Goal: Task Accomplishment & Management: Complete application form

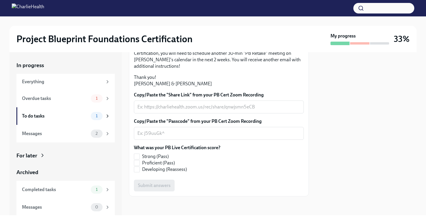
scroll to position [162, 0]
click at [142, 162] on label "Proficient (Pass)" at bounding box center [175, 163] width 82 height 6
click at [140, 162] on input "Proficient (Pass)" at bounding box center [136, 162] width 5 height 5
checkbox input "true"
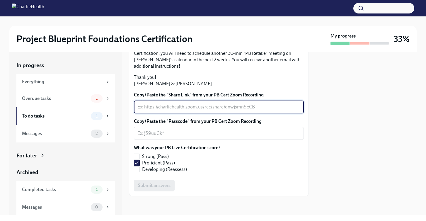
click at [239, 105] on textarea "Copy/Paste the "Share Link" from your PB Cert Zoom Recording" at bounding box center [219, 107] width 163 height 7
paste textarea "[URL][DOMAIN_NAME]"
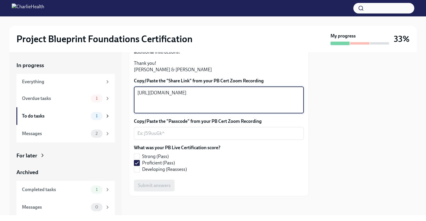
type textarea "[URL][DOMAIN_NAME]"
click at [196, 137] on textarea "Copy/Paste the "Passcode" from your PB Cert Zoom Recording" at bounding box center [219, 133] width 163 height 7
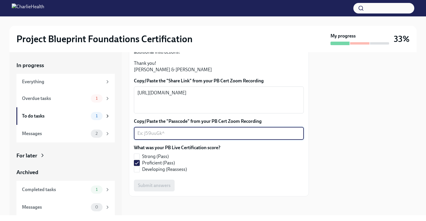
paste textarea "7F.fcSit"
type textarea "7F.fcSit"
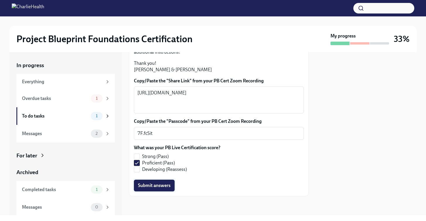
click at [164, 189] on span "Submit answers" at bounding box center [154, 186] width 33 height 6
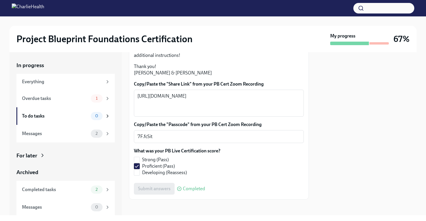
scroll to position [107, 0]
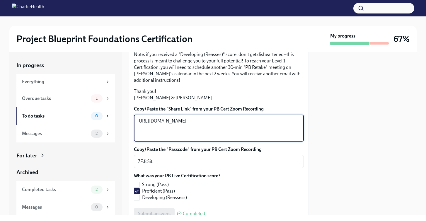
click at [138, 139] on textarea "[URL][DOMAIN_NAME]" at bounding box center [219, 128] width 163 height 21
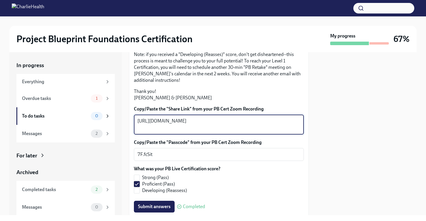
scroll to position [169, 0]
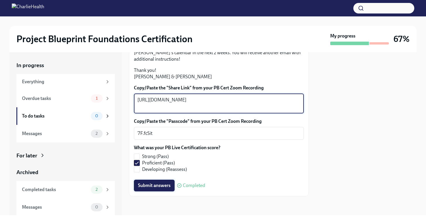
type textarea "[URL][DOMAIN_NAME]"
click at [161, 181] on button "Submit answers" at bounding box center [154, 186] width 41 height 12
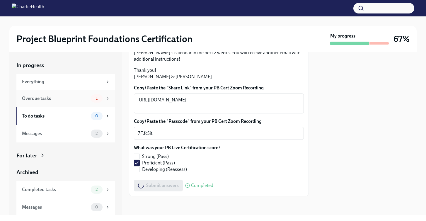
click at [74, 97] on div "Overdue tasks" at bounding box center [55, 98] width 67 height 6
